Goal: Complete application form: Complete application form

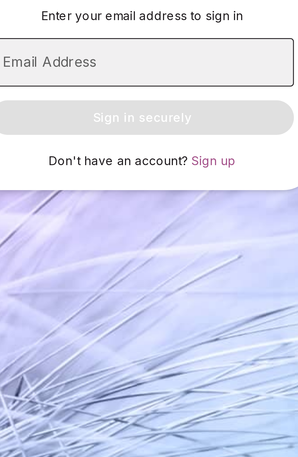
click at [136, 244] on input "Email Address" at bounding box center [149, 235] width 107 height 17
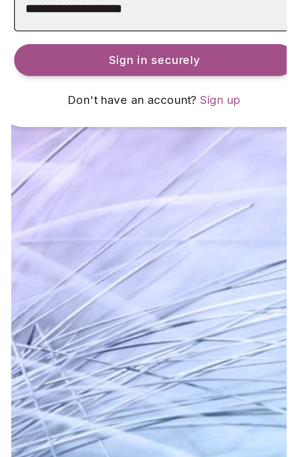
scroll to position [5, 0]
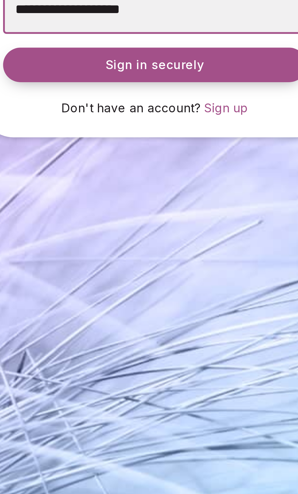
type input "**********"
click at [165, 277] on span "Sign in securely" at bounding box center [149, 273] width 35 height 6
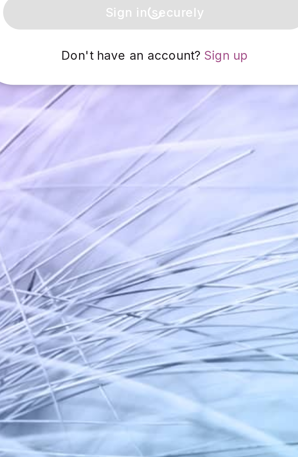
scroll to position [2, 0]
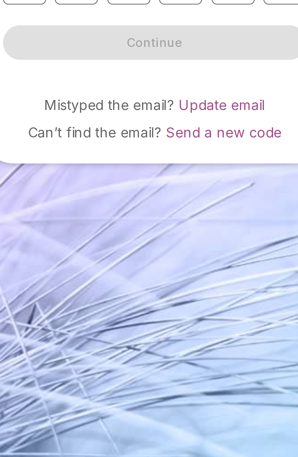
click at [108, 260] on form "Enter your six digit security code Continue" at bounding box center [149, 239] width 107 height 42
click at [105, 241] on input "number" at bounding box center [103, 232] width 15 height 15
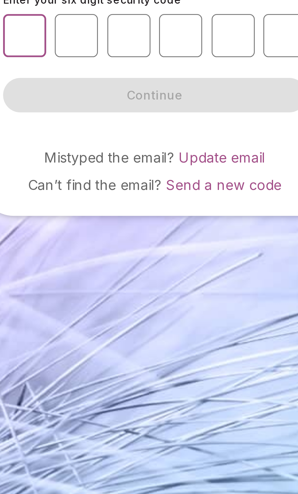
type input "*"
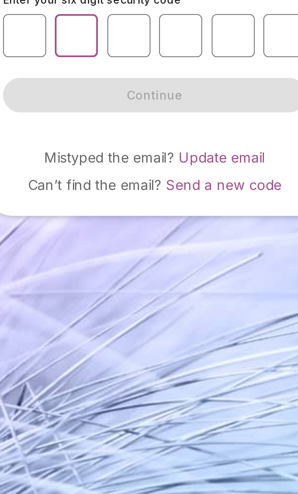
type input "*"
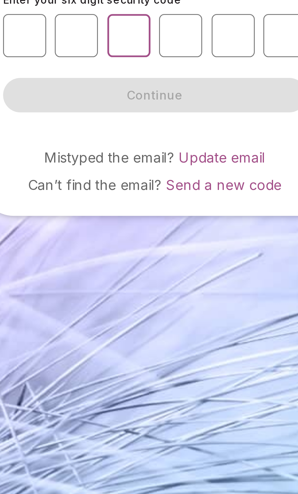
type input "*"
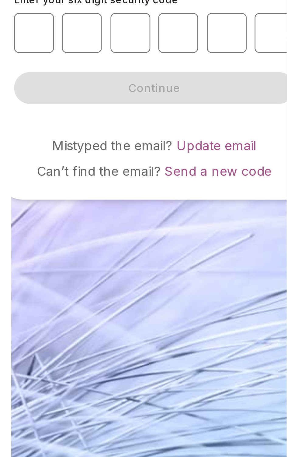
scroll to position [99, 0]
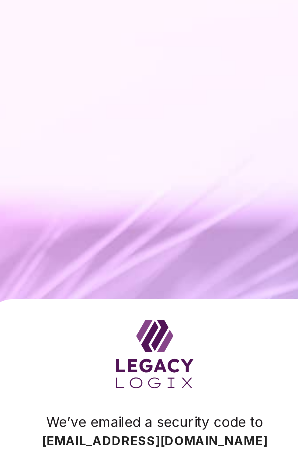
click at [160, 225] on input "number" at bounding box center [158, 232] width 15 height 15
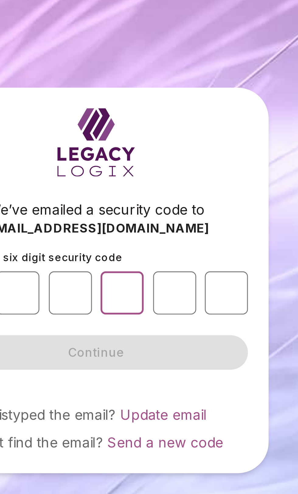
scroll to position [93, 0]
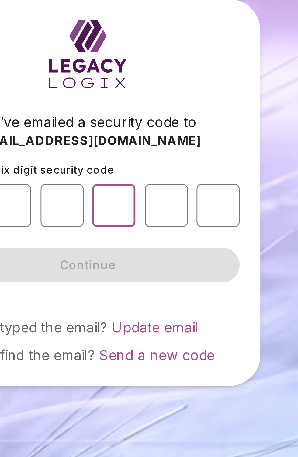
click at [158, 225] on input "number" at bounding box center [158, 232] width 15 height 15
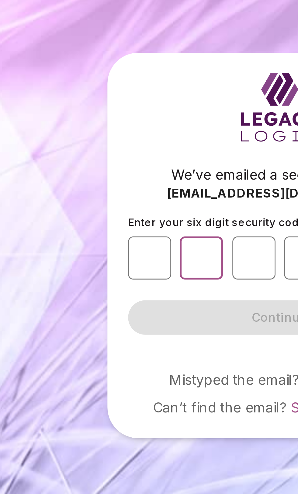
type input "*"
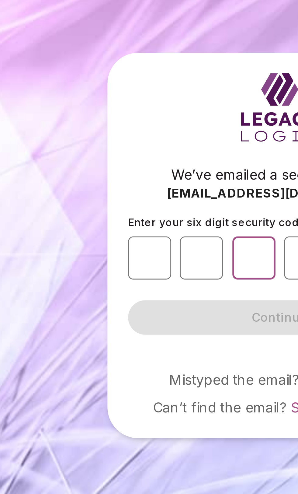
type input "*"
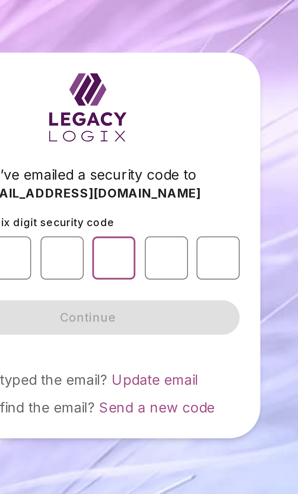
type input "*"
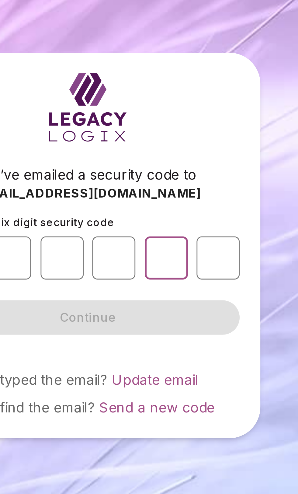
type input "*"
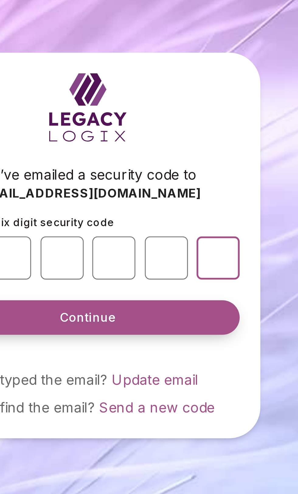
type input "*"
click at [154, 270] on span "Continue" at bounding box center [149, 273] width 20 height 6
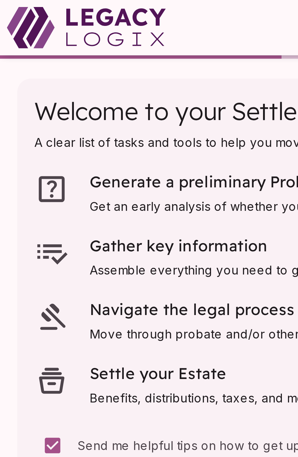
click at [17, 9] on use at bounding box center [10, 9] width 17 height 15
click at [56, 70] on span "Get an early analysis of whether you’ll need probate, and what to do next." at bounding box center [109, 73] width 154 height 6
click at [21, 67] on icon at bounding box center [18, 67] width 12 height 12
